Goal: Find specific page/section

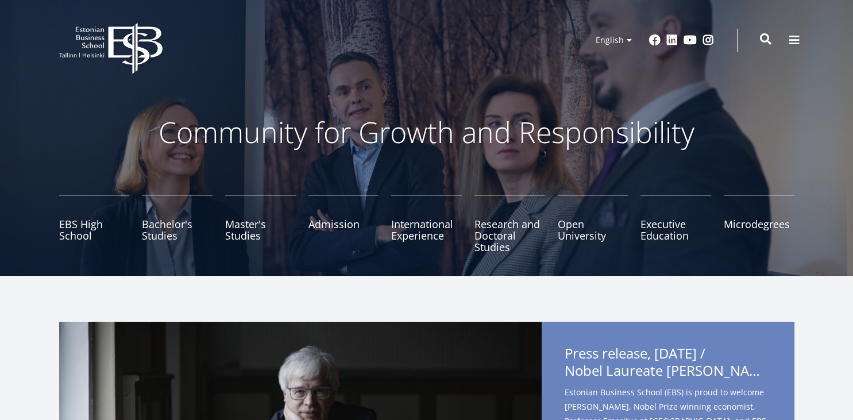
click at [771, 41] on span at bounding box center [765, 38] width 11 height 11
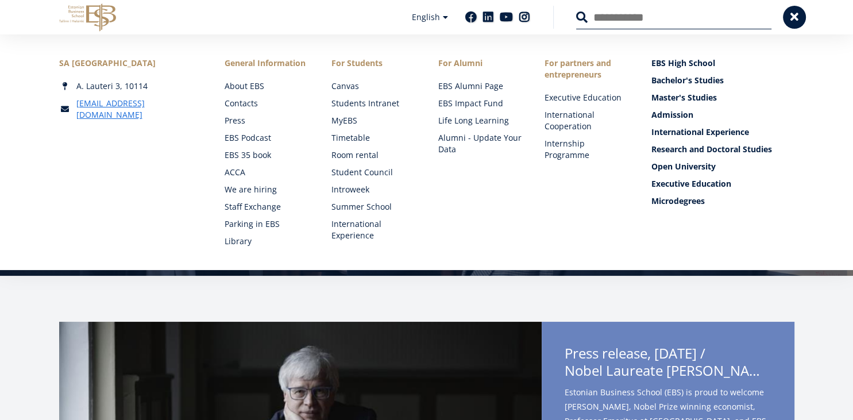
click at [613, 24] on input "Search" at bounding box center [673, 17] width 195 height 24
type input "*******"
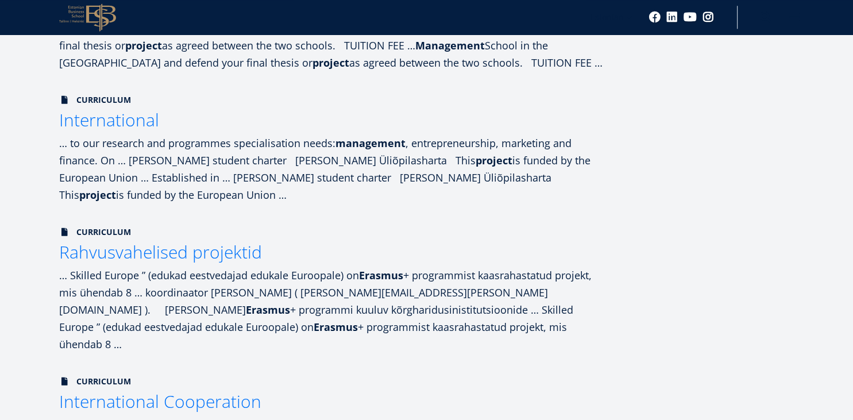
scroll to position [425, 0]
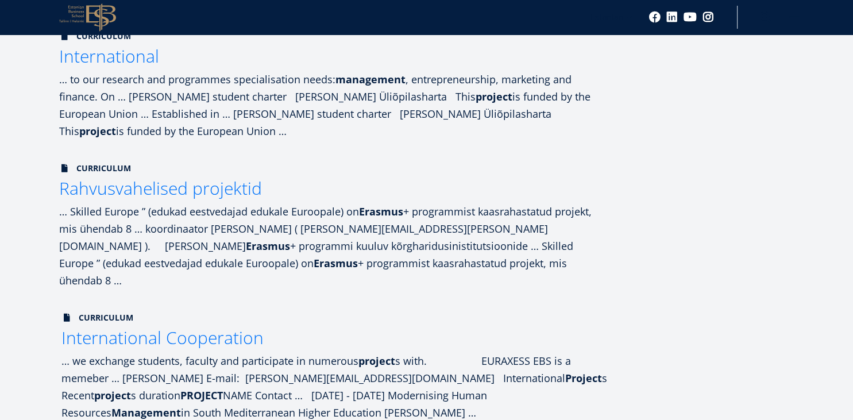
click at [229, 326] on span "International Cooperation" at bounding box center [162, 338] width 202 height 24
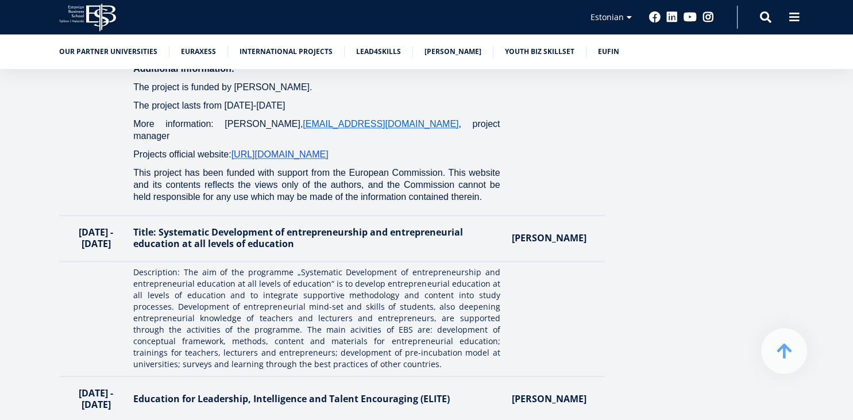
scroll to position [1638, 0]
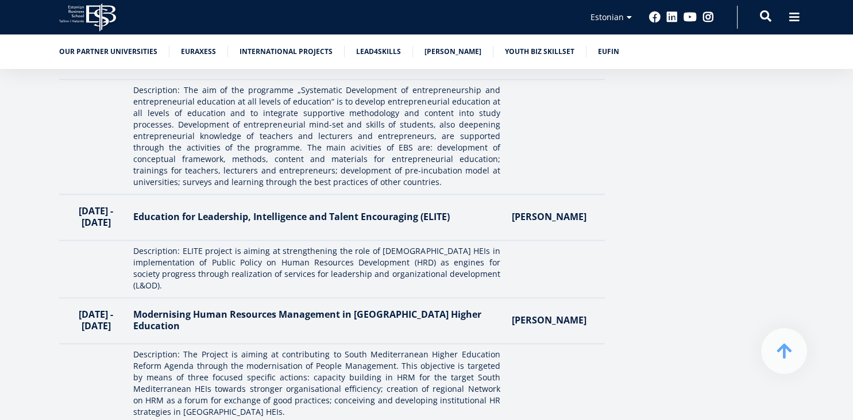
click at [764, 14] on span at bounding box center [765, 15] width 11 height 11
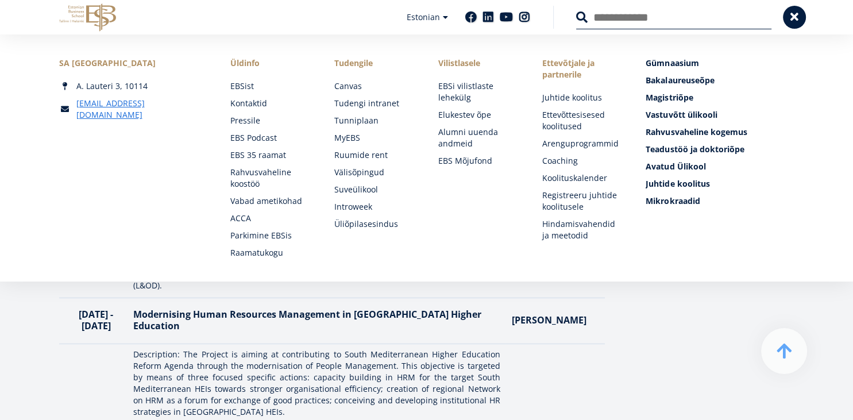
click at [678, 17] on input "Otsing" at bounding box center [673, 17] width 195 height 24
type input "**********"
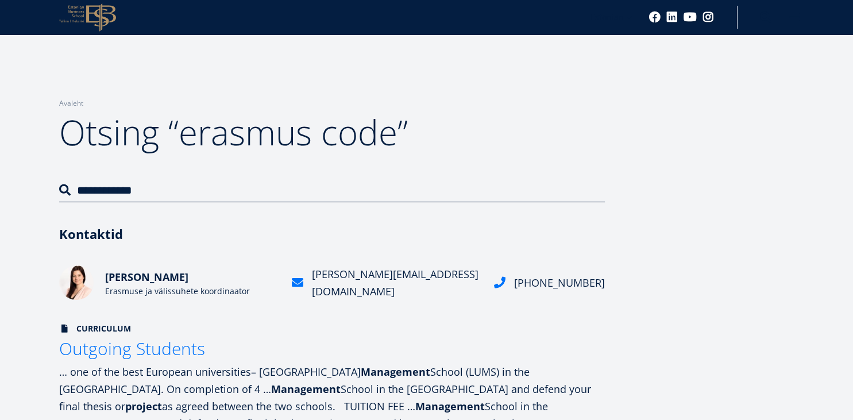
click at [97, 21] on icon "EBS Logo Created with Sketch." at bounding box center [87, 17] width 57 height 28
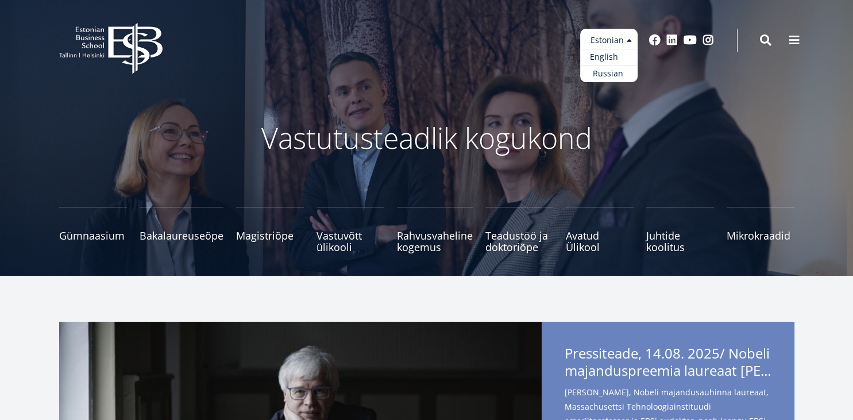
click at [614, 59] on link "English" at bounding box center [608, 57] width 57 height 17
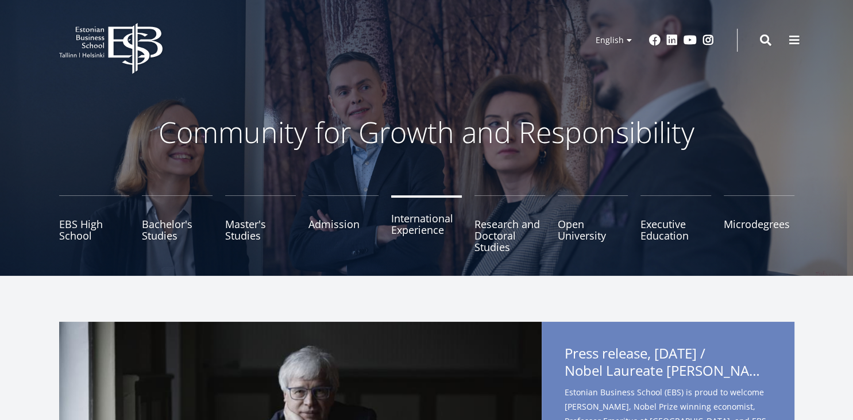
click at [416, 225] on link "International Experience" at bounding box center [426, 223] width 71 height 57
